Goal: Book appointment/travel/reservation

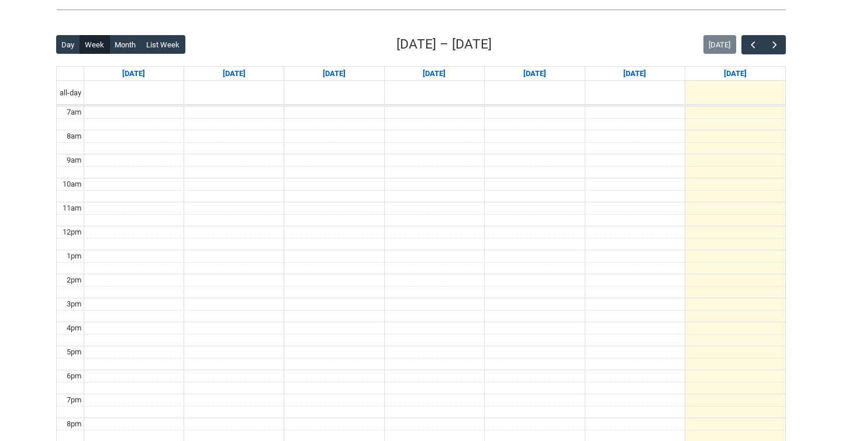
scroll to position [279, 0]
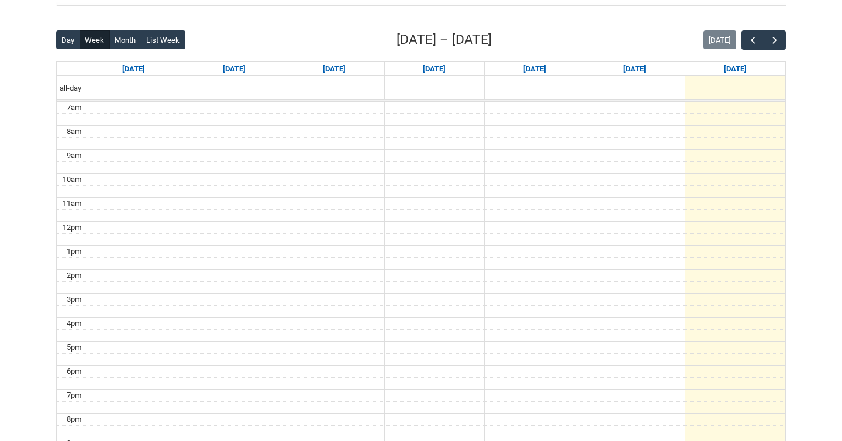
click at [775, 29] on div "Back Loading... This page should update in a few seconds... Day Week Month List…" at bounding box center [421, 257] width 749 height 474
click at [775, 32] on button "button" at bounding box center [775, 39] width 22 height 19
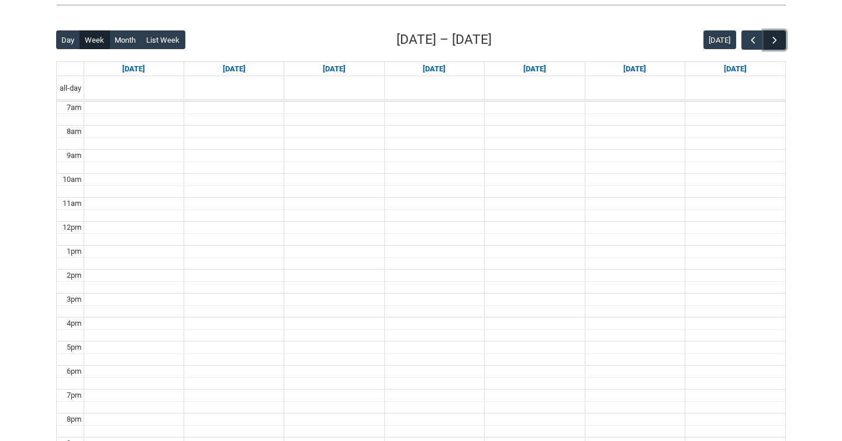
click at [775, 32] on button "button" at bounding box center [775, 39] width 22 height 19
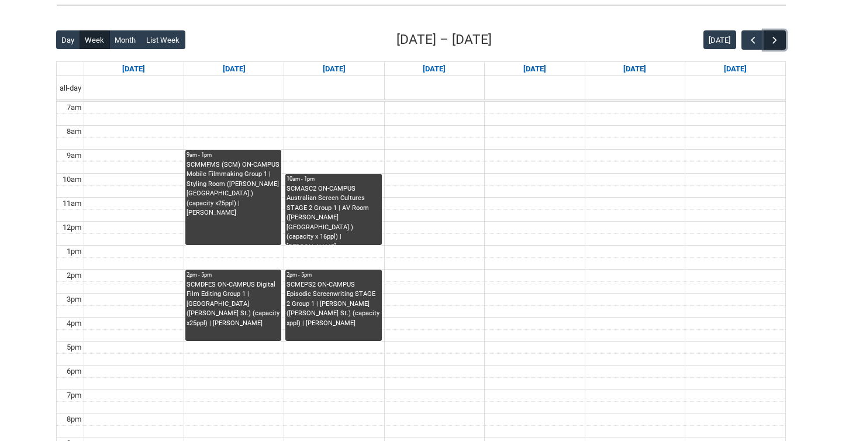
click at [775, 32] on button "button" at bounding box center [775, 39] width 22 height 19
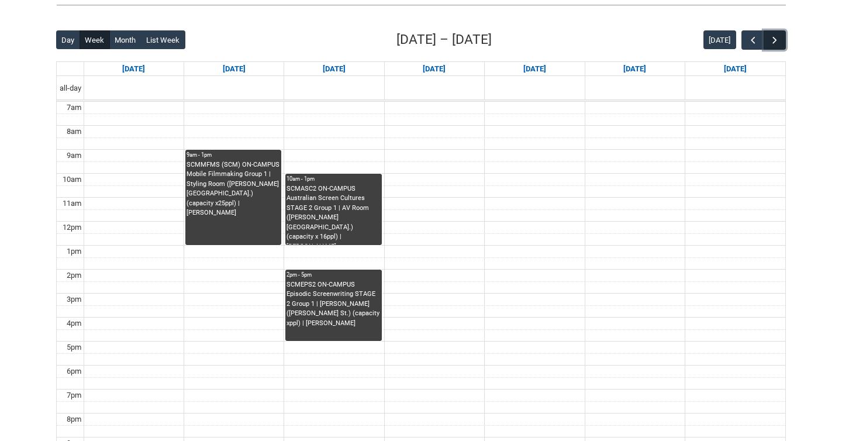
click at [775, 32] on button "button" at bounding box center [775, 39] width 22 height 19
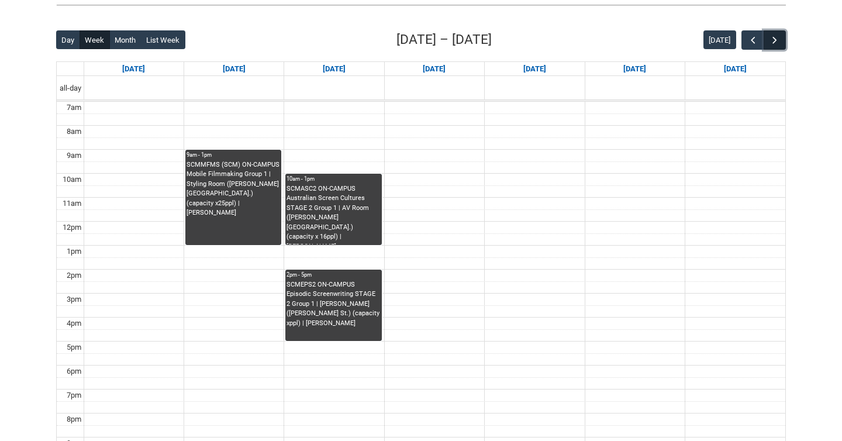
click at [775, 32] on button "button" at bounding box center [775, 39] width 22 height 19
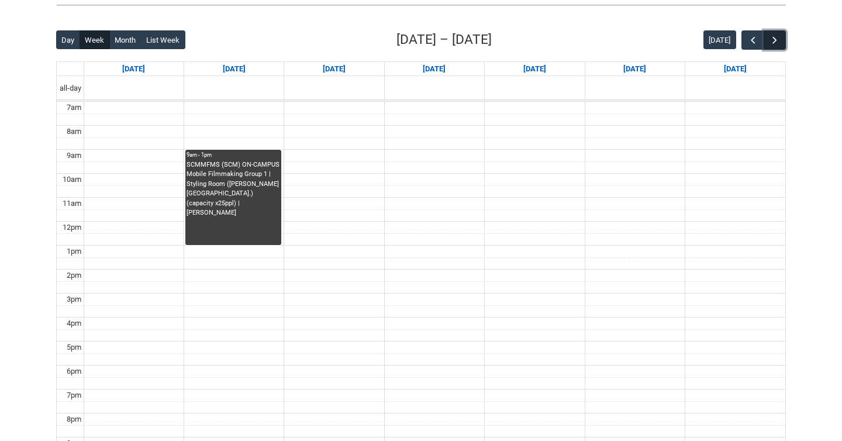
click at [772, 37] on span "button" at bounding box center [775, 41] width 12 height 12
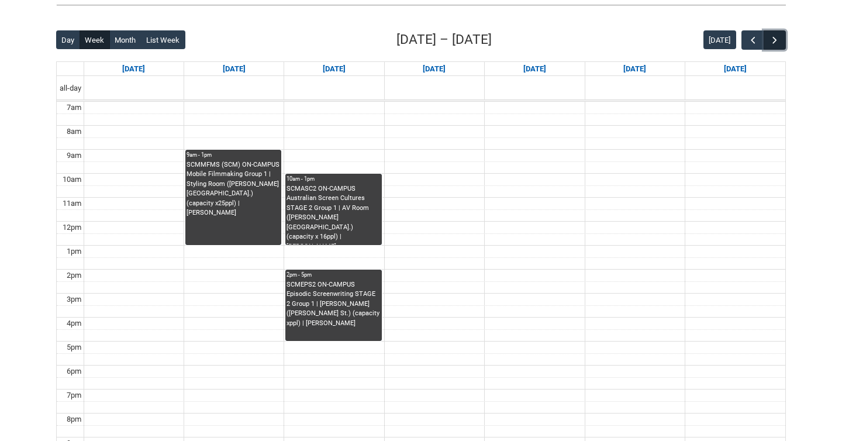
click at [772, 37] on span "button" at bounding box center [775, 41] width 12 height 12
click at [753, 39] on span "button" at bounding box center [754, 41] width 12 height 12
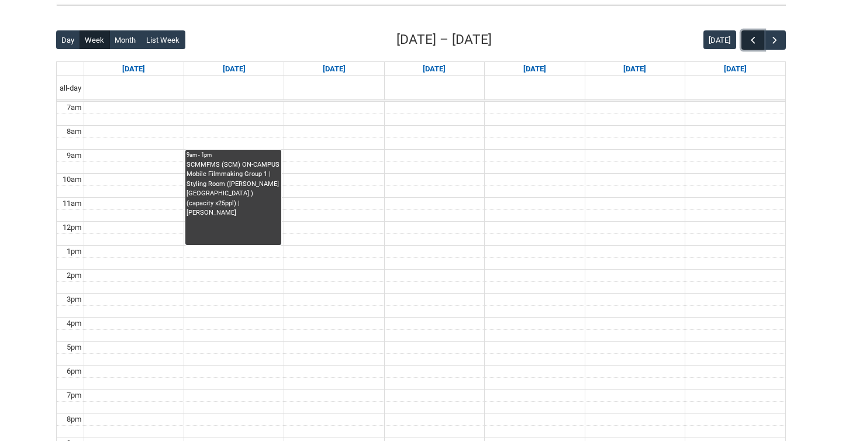
click at [753, 39] on span "button" at bounding box center [754, 41] width 12 height 12
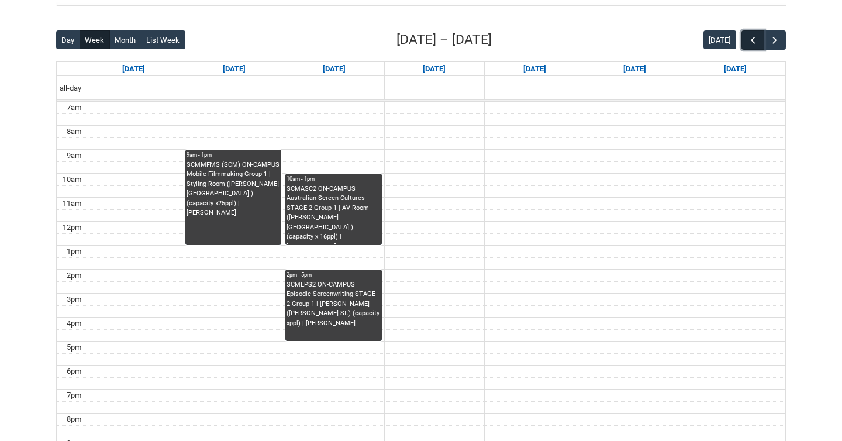
click at [753, 39] on span "button" at bounding box center [754, 41] width 12 height 12
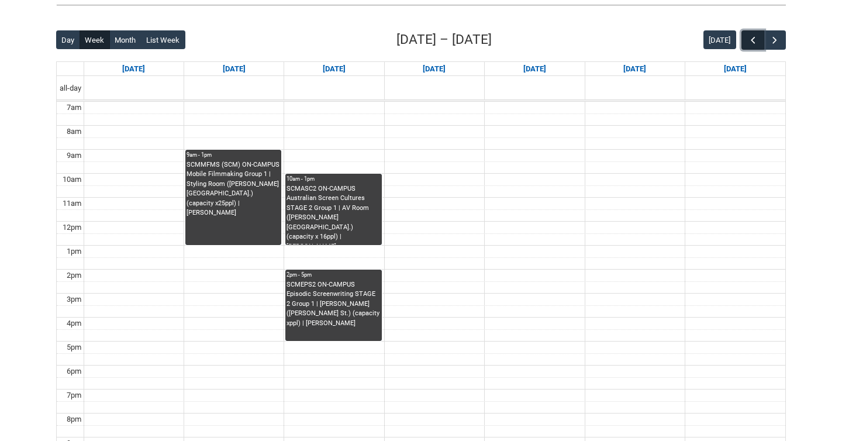
click at [753, 39] on span "button" at bounding box center [754, 41] width 12 height 12
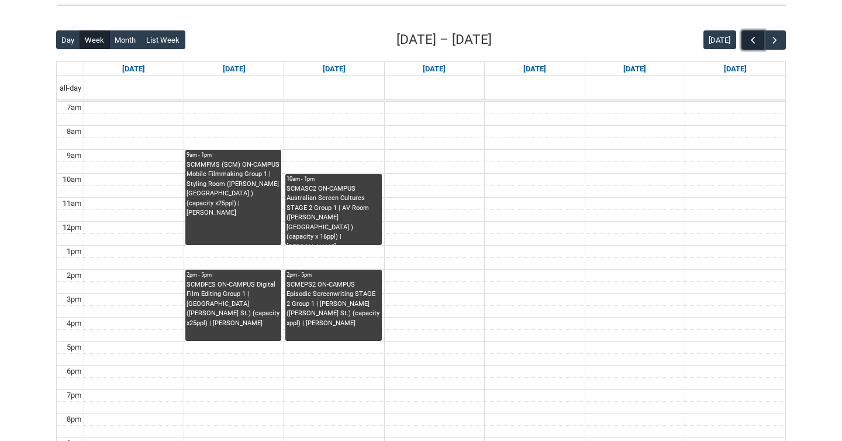
click at [753, 39] on span "button" at bounding box center [754, 41] width 12 height 12
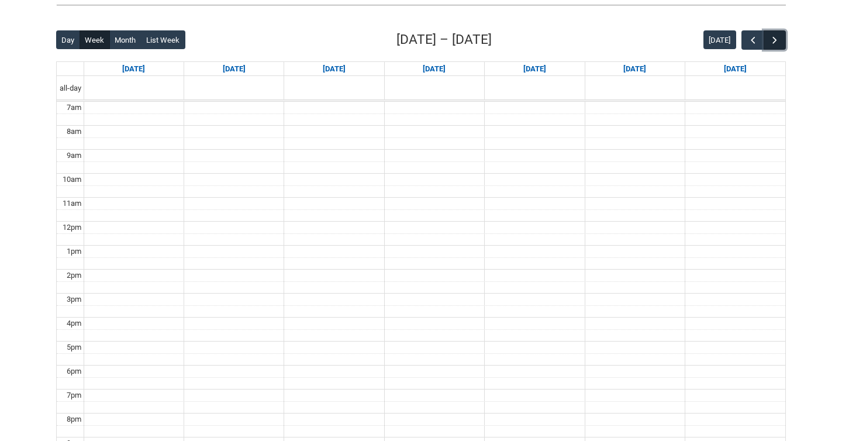
click at [772, 40] on span "button" at bounding box center [775, 41] width 12 height 12
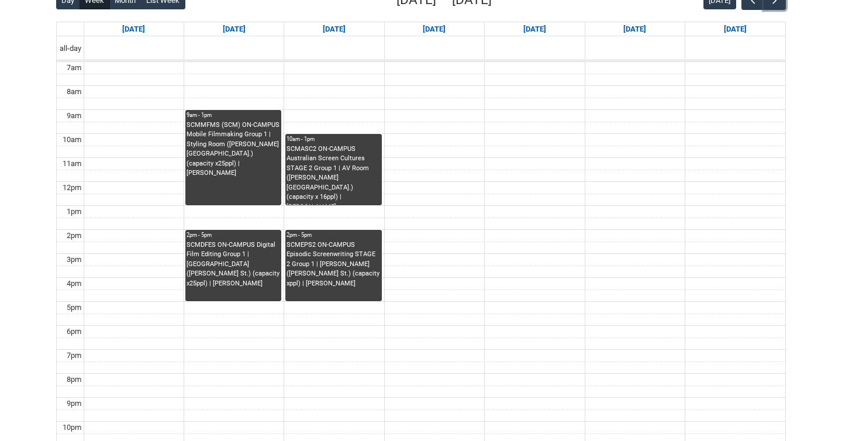
scroll to position [319, 0]
click at [768, 8] on button "button" at bounding box center [775, -1] width 22 height 19
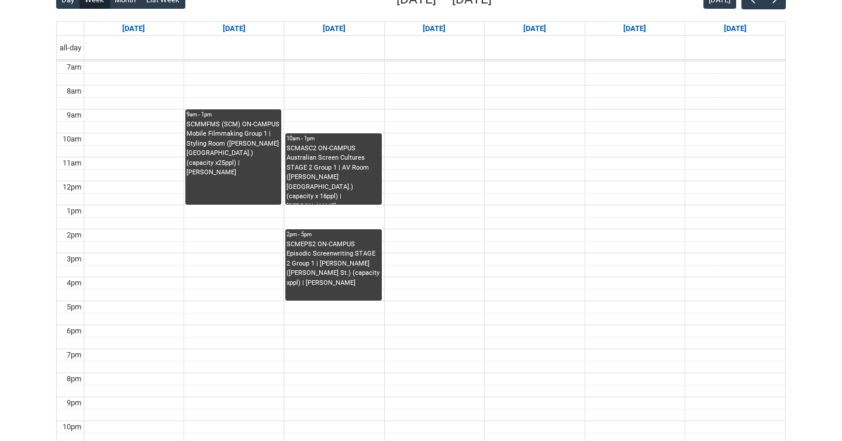
click at [753, 11] on div "Day Week Month List Week [DATE] – [DATE] [DATE] [DATE] [DATE] [DATE] [DATE] [DA…" at bounding box center [421, 217] width 730 height 456
click at [745, 4] on button "button" at bounding box center [753, -1] width 22 height 19
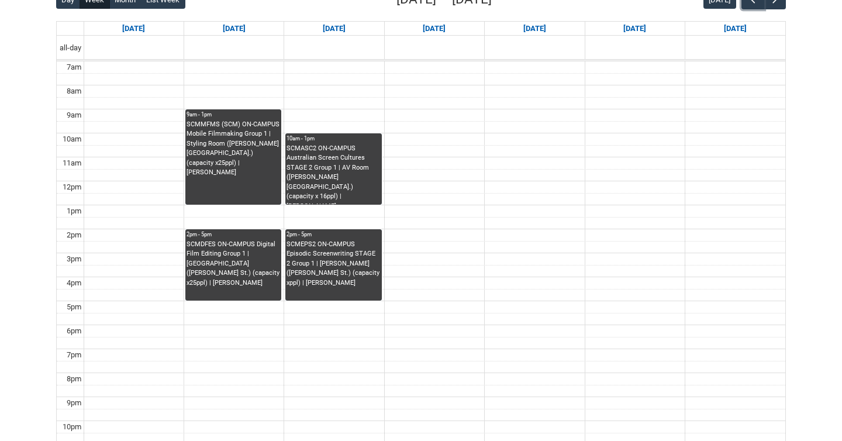
click at [228, 254] on div "SCMDFES ON-CAMPUS Digital Film Editing Group 1 | [GEOGRAPHIC_DATA] ([PERSON_NAM…" at bounding box center [234, 264] width 94 height 49
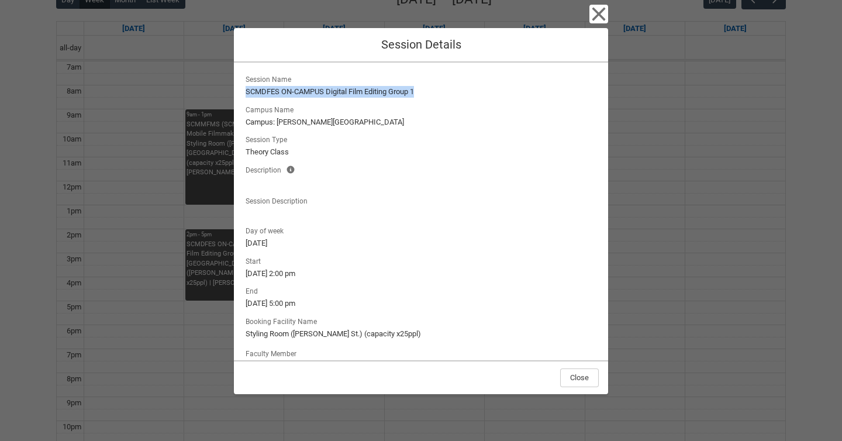
drag, startPoint x: 423, startPoint y: 94, endPoint x: 222, endPoint y: 94, distance: 201.2
click at [222, 94] on div "Close Session Details Session Name SCMDFES ON-CAMPUS Digital Film Editing Group…" at bounding box center [421, 220] width 842 height 441
copy lightning-formatted-text "SCMDFES ON-CAMPUS Digital Film Editing Group 1"
click at [596, 11] on icon "button" at bounding box center [599, 14] width 13 height 13
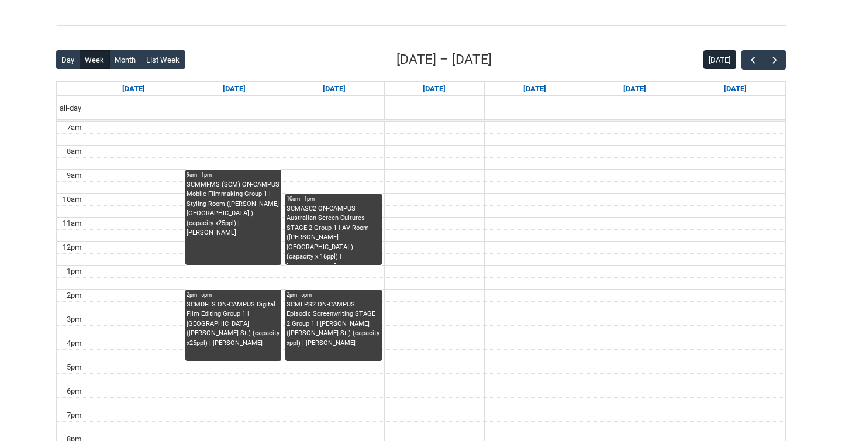
scroll to position [248, 0]
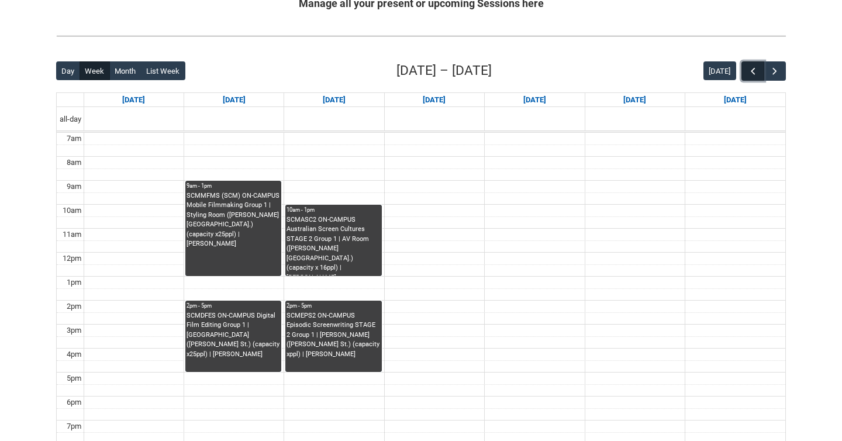
click at [751, 61] on button "button" at bounding box center [753, 70] width 22 height 19
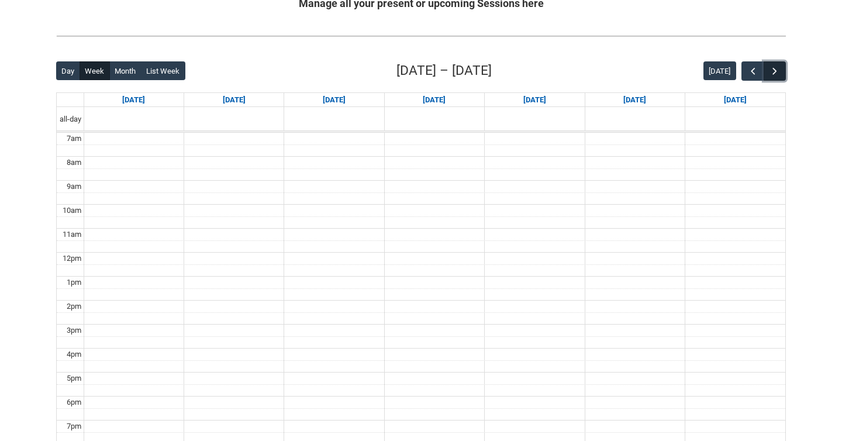
click at [784, 75] on button "button" at bounding box center [775, 70] width 22 height 19
